Goal: Transaction & Acquisition: Download file/media

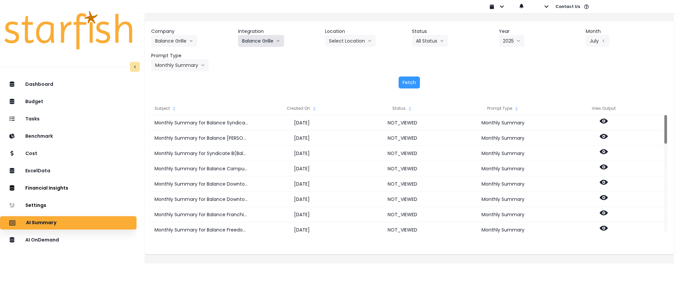
click at [268, 43] on button "Balance Grille" at bounding box center [261, 41] width 46 height 12
click at [267, 52] on span "Balance Grille" at bounding box center [256, 55] width 29 height 7
click at [372, 33] on header "Location" at bounding box center [366, 31] width 82 height 7
click at [364, 35] on button "Select Location" at bounding box center [350, 41] width 51 height 12
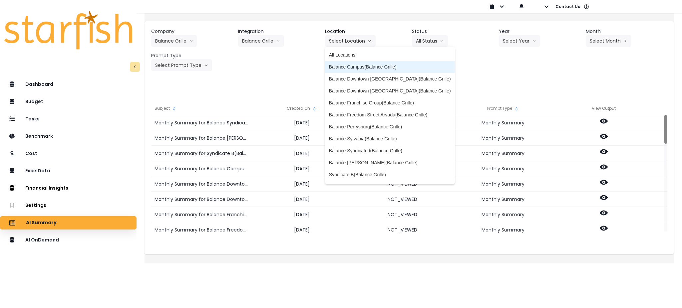
click at [363, 70] on span "Balance Campus(Balance Grille)" at bounding box center [390, 67] width 122 height 7
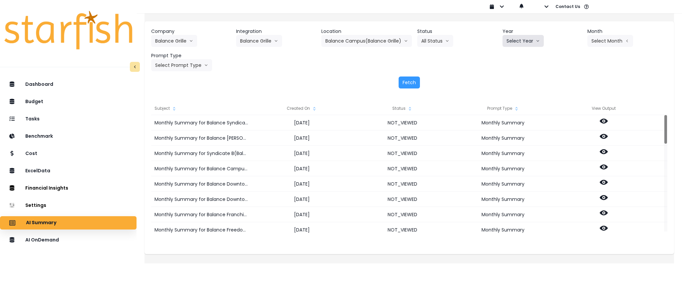
click at [514, 42] on button "Select Year" at bounding box center [523, 41] width 41 height 12
click at [512, 74] on li "2025" at bounding box center [512, 79] width 18 height 12
click at [596, 47] on button "Select Month" at bounding box center [611, 41] width 46 height 12
click at [571, 116] on span "July" at bounding box center [577, 115] width 13 height 7
click at [180, 59] on button "Select Prompt Type" at bounding box center [181, 65] width 61 height 12
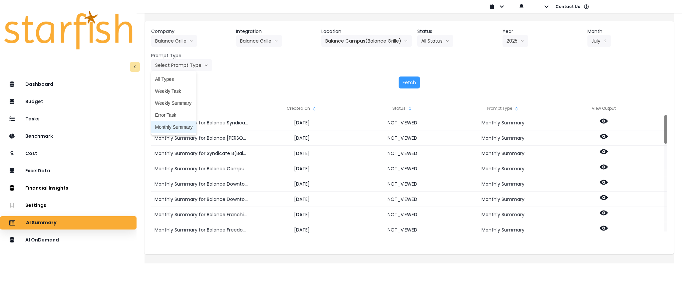
click at [185, 128] on span "Monthly Summary" at bounding box center [174, 127] width 38 height 7
click at [406, 85] on button "Fetch" at bounding box center [409, 83] width 21 height 12
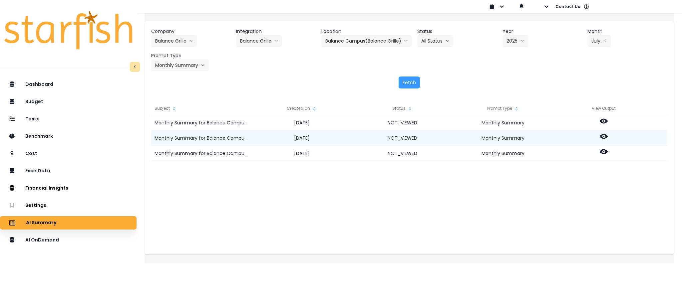
click at [608, 135] on icon at bounding box center [604, 136] width 8 height 5
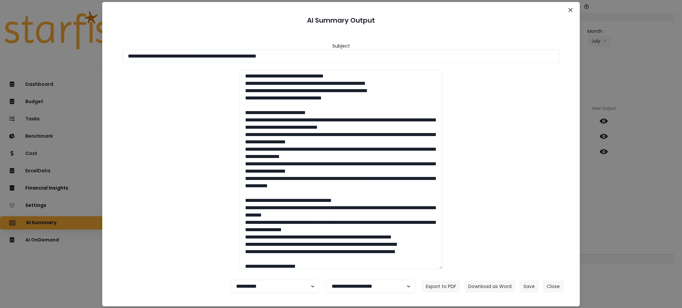
drag, startPoint x: 335, startPoint y: 54, endPoint x: 0, endPoint y: 58, distance: 334.8
click at [0, 58] on div "**********" at bounding box center [341, 154] width 682 height 308
click at [509, 288] on button "Download as Word" at bounding box center [489, 287] width 51 height 12
click at [628, 188] on div "**********" at bounding box center [341, 154] width 682 height 308
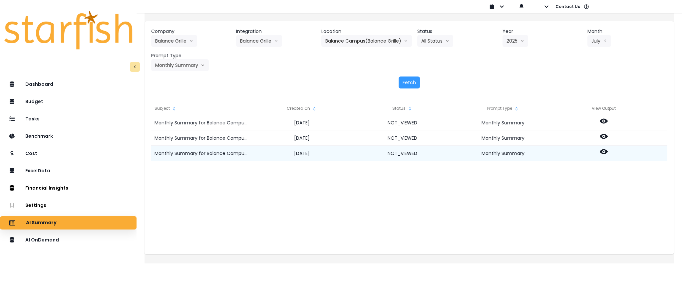
click at [608, 153] on icon at bounding box center [604, 152] width 8 height 5
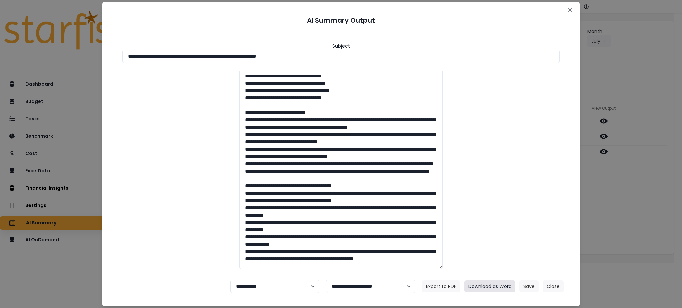
click at [486, 286] on button "Download as Word" at bounding box center [489, 287] width 51 height 12
drag, startPoint x: 646, startPoint y: 77, endPoint x: 462, endPoint y: 22, distance: 191.6
click at [646, 77] on div "**********" at bounding box center [341, 154] width 682 height 308
